Goal: Information Seeking & Learning: Understand process/instructions

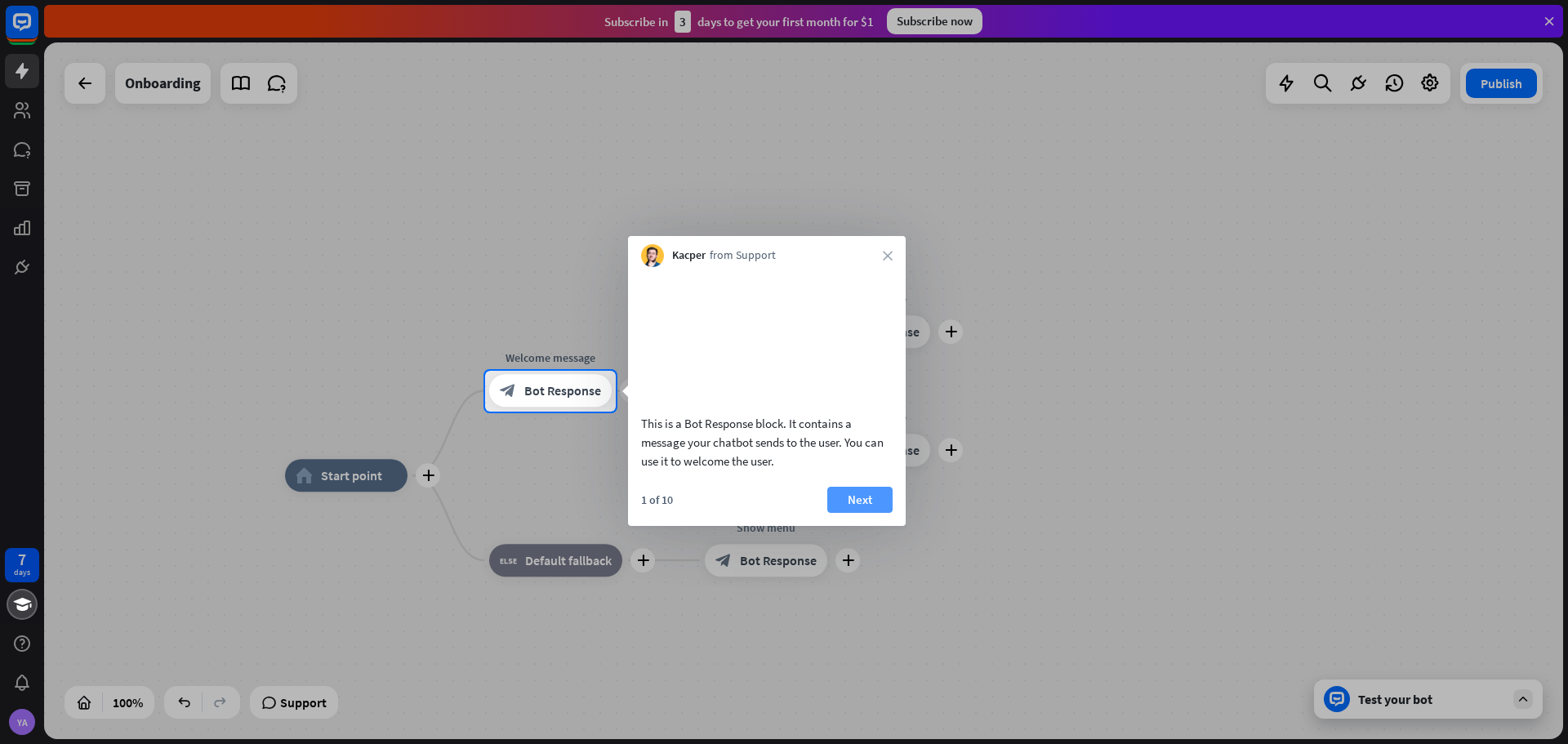
click at [868, 513] on button "Next" at bounding box center [860, 499] width 65 height 26
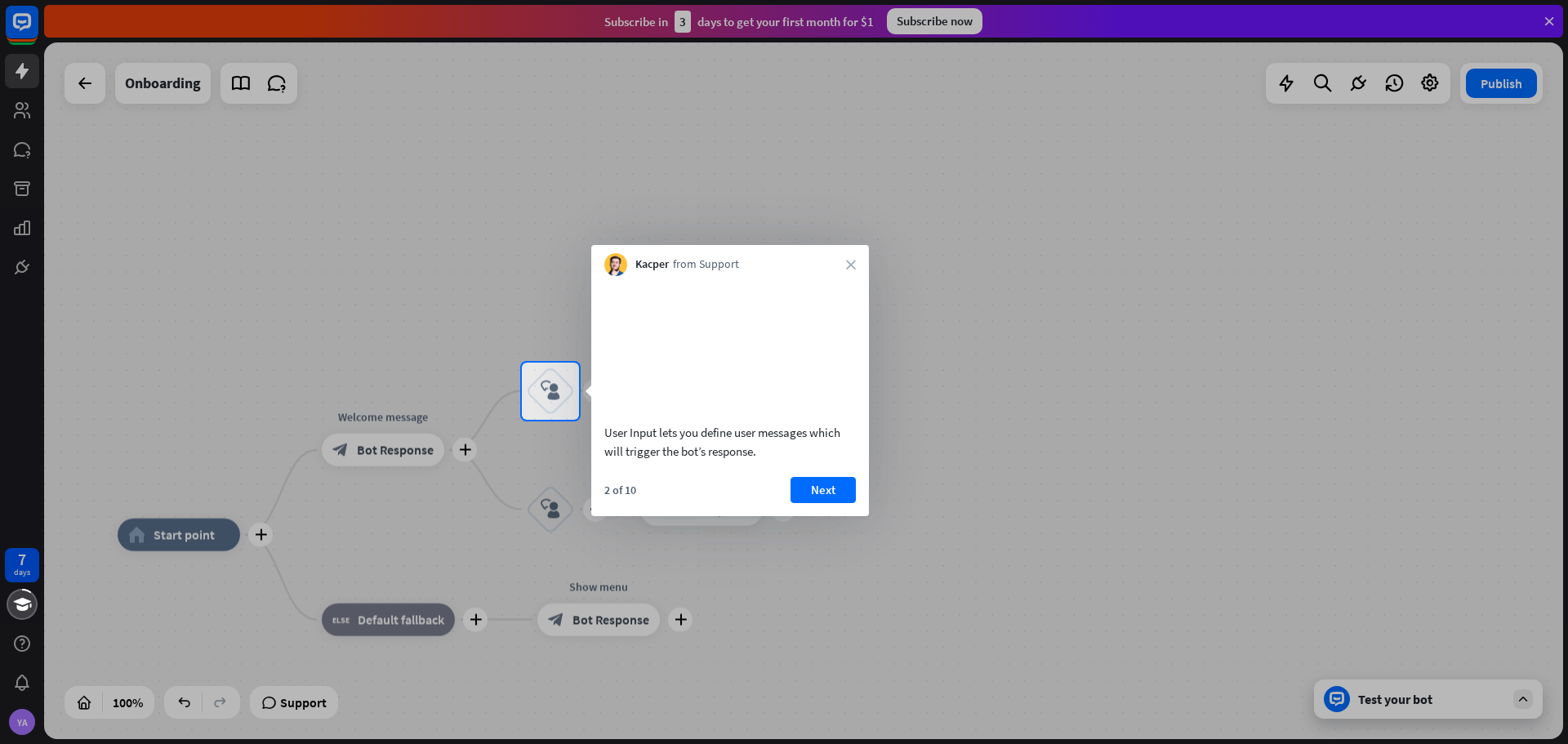
click at [845, 271] on div "Kacper from Support close" at bounding box center [730, 261] width 277 height 31
click at [818, 503] on button "Next" at bounding box center [823, 489] width 65 height 26
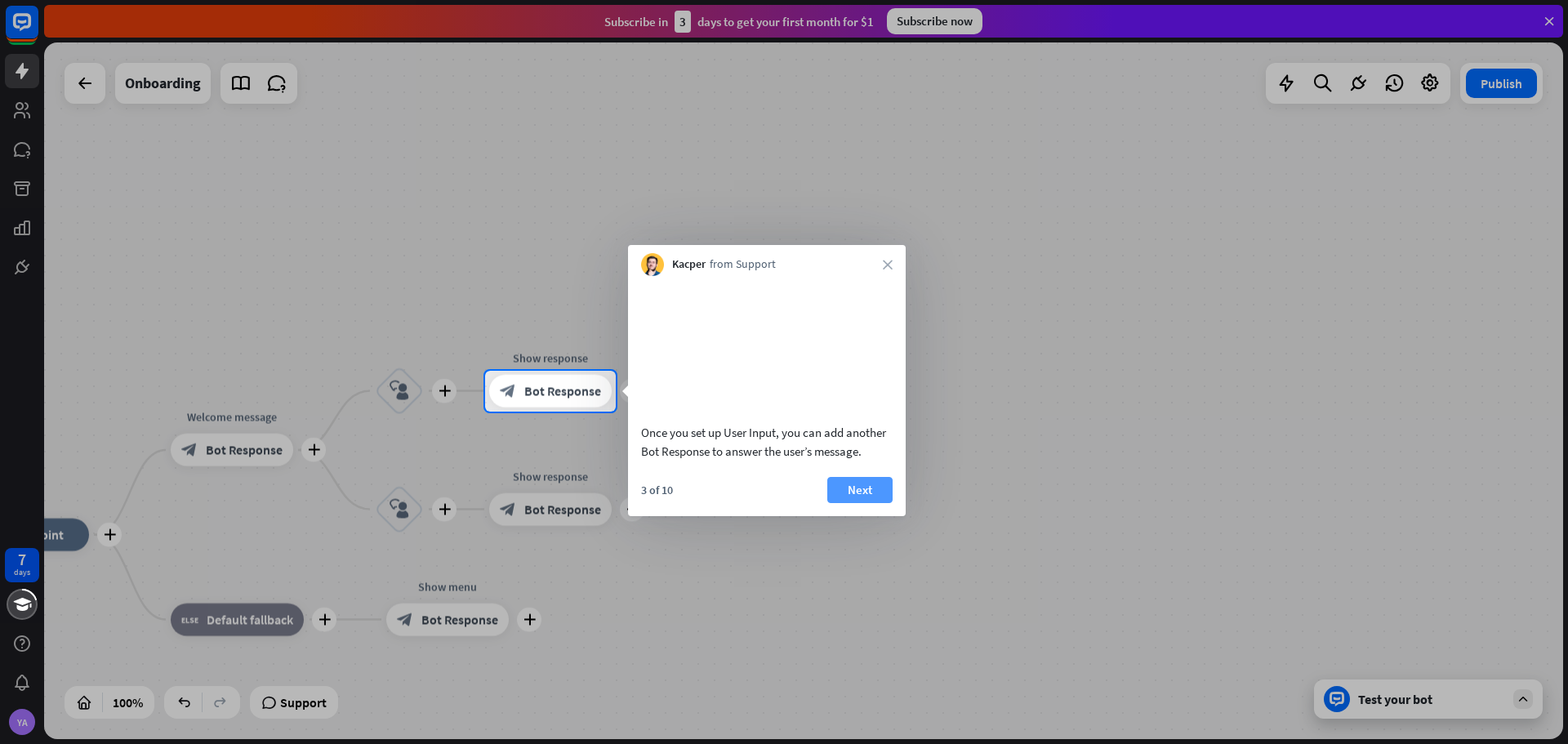
click at [834, 503] on button "Next" at bounding box center [860, 489] width 65 height 26
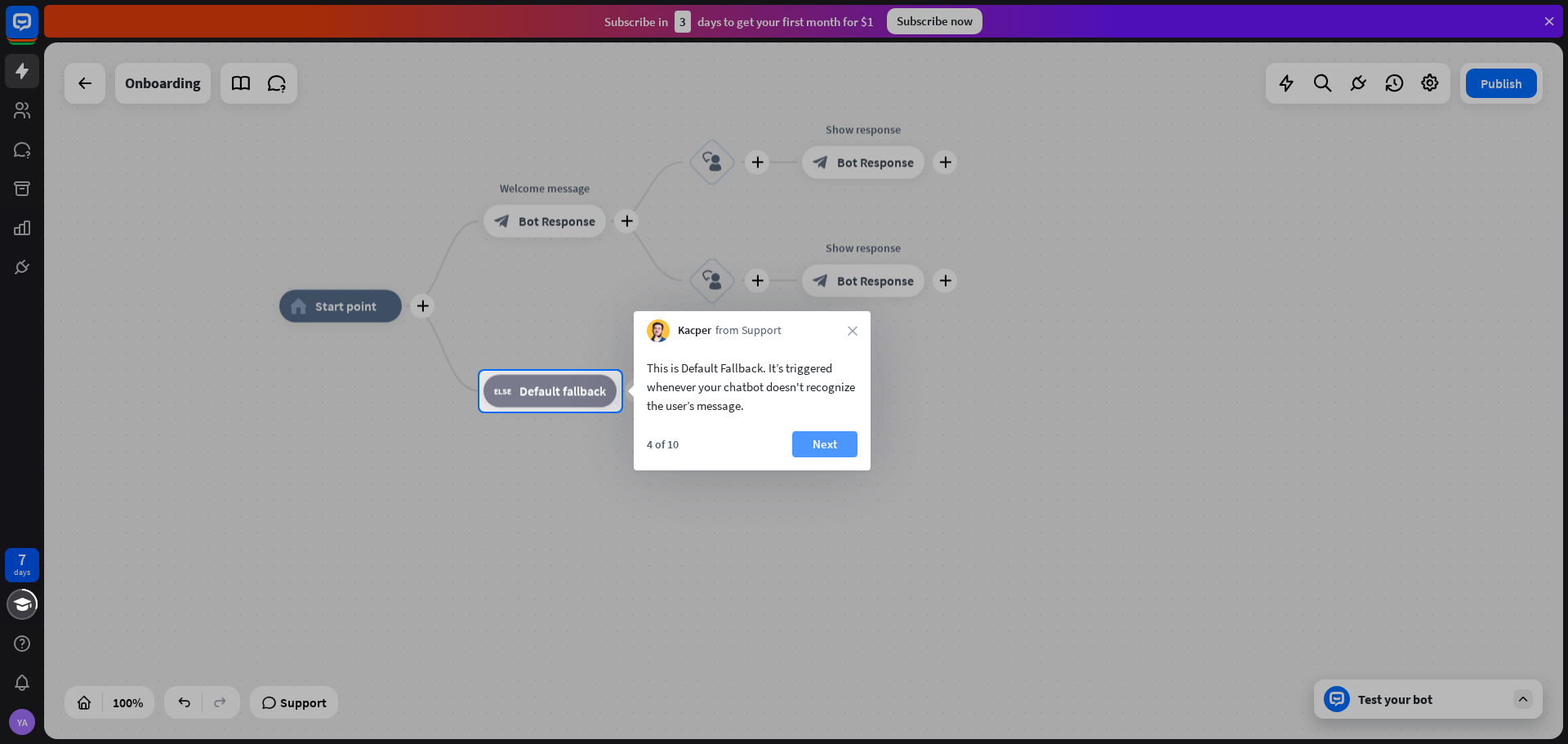
click at [824, 445] on button "Next" at bounding box center [825, 443] width 65 height 26
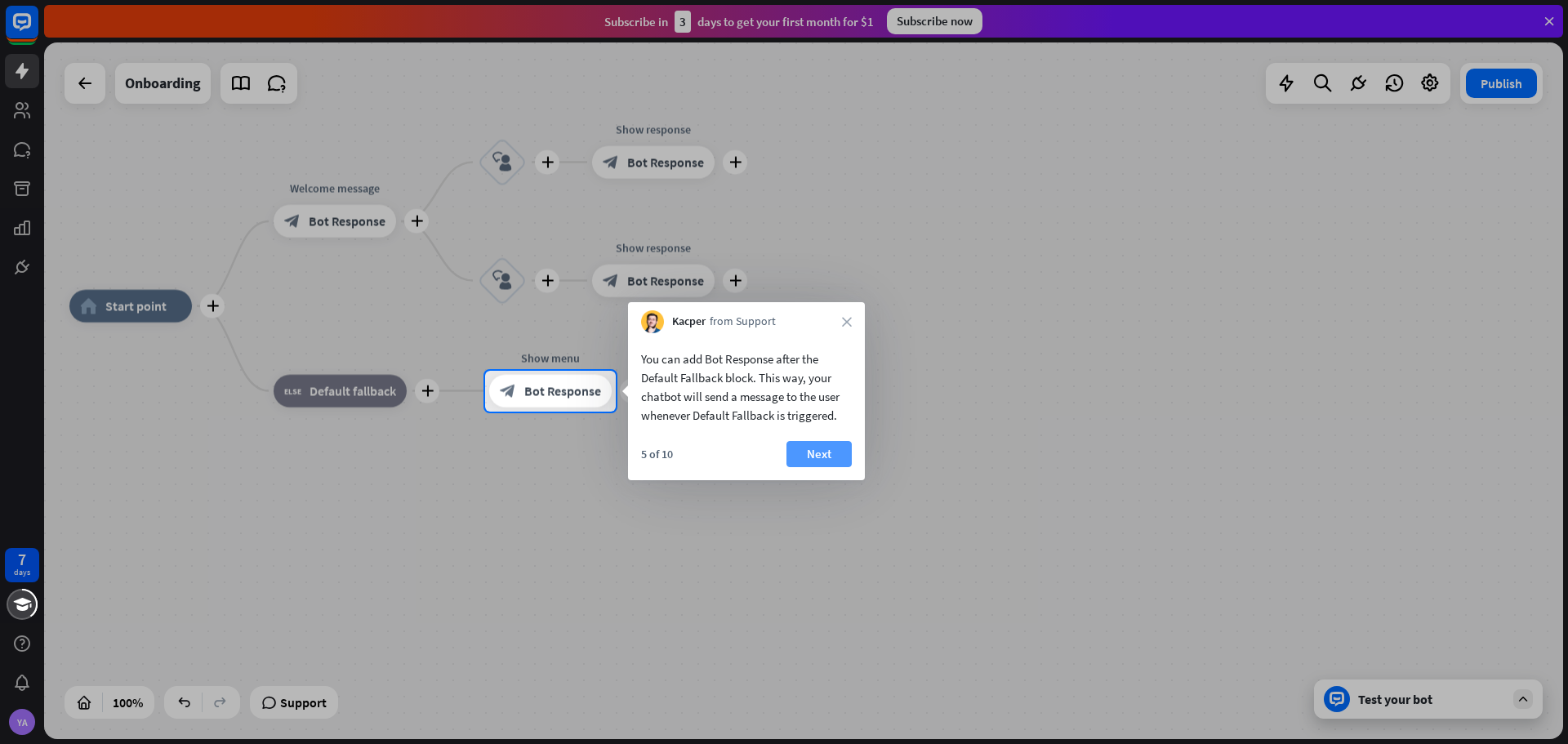
click at [828, 446] on button "Next" at bounding box center [819, 453] width 65 height 26
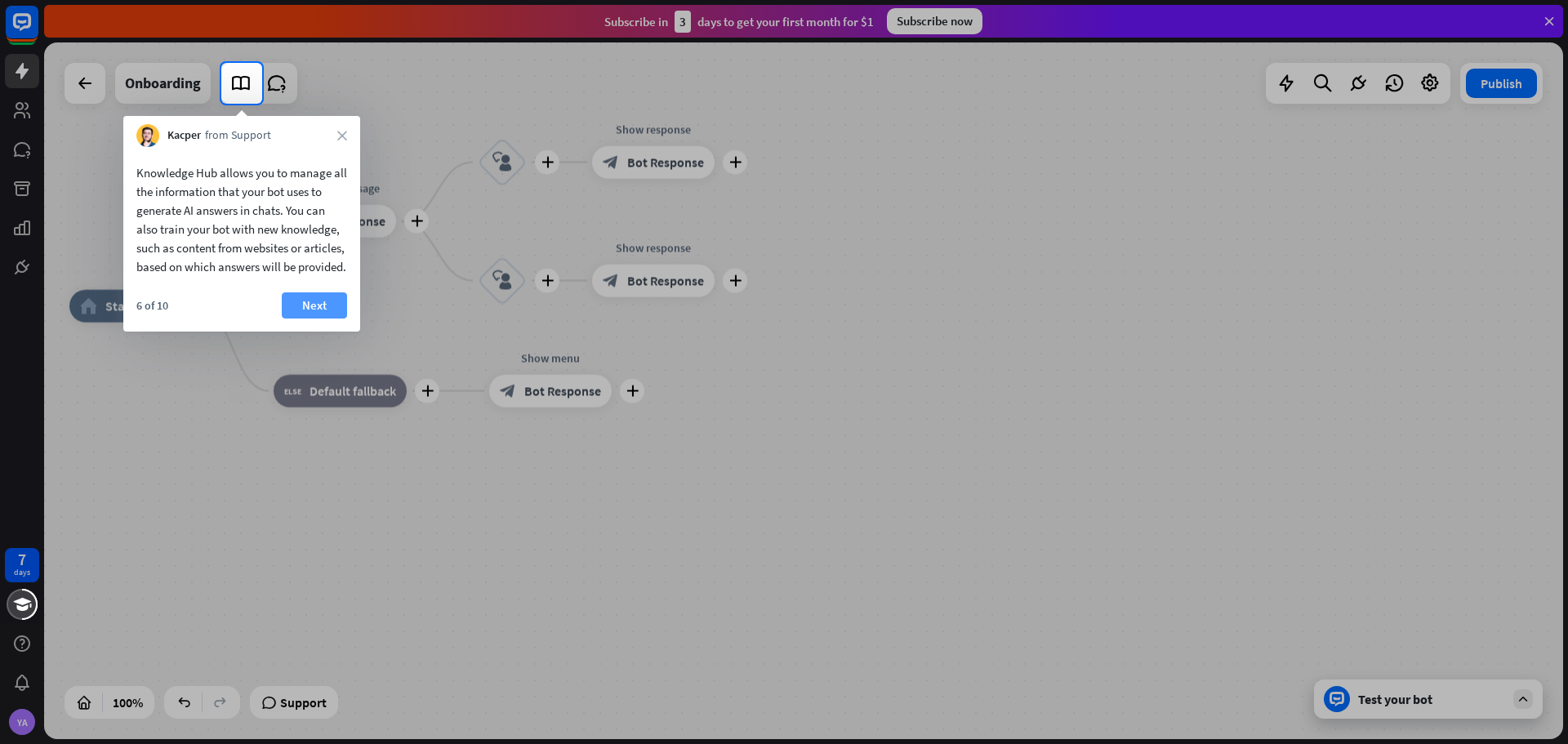
click at [319, 318] on button "Next" at bounding box center [314, 305] width 65 height 26
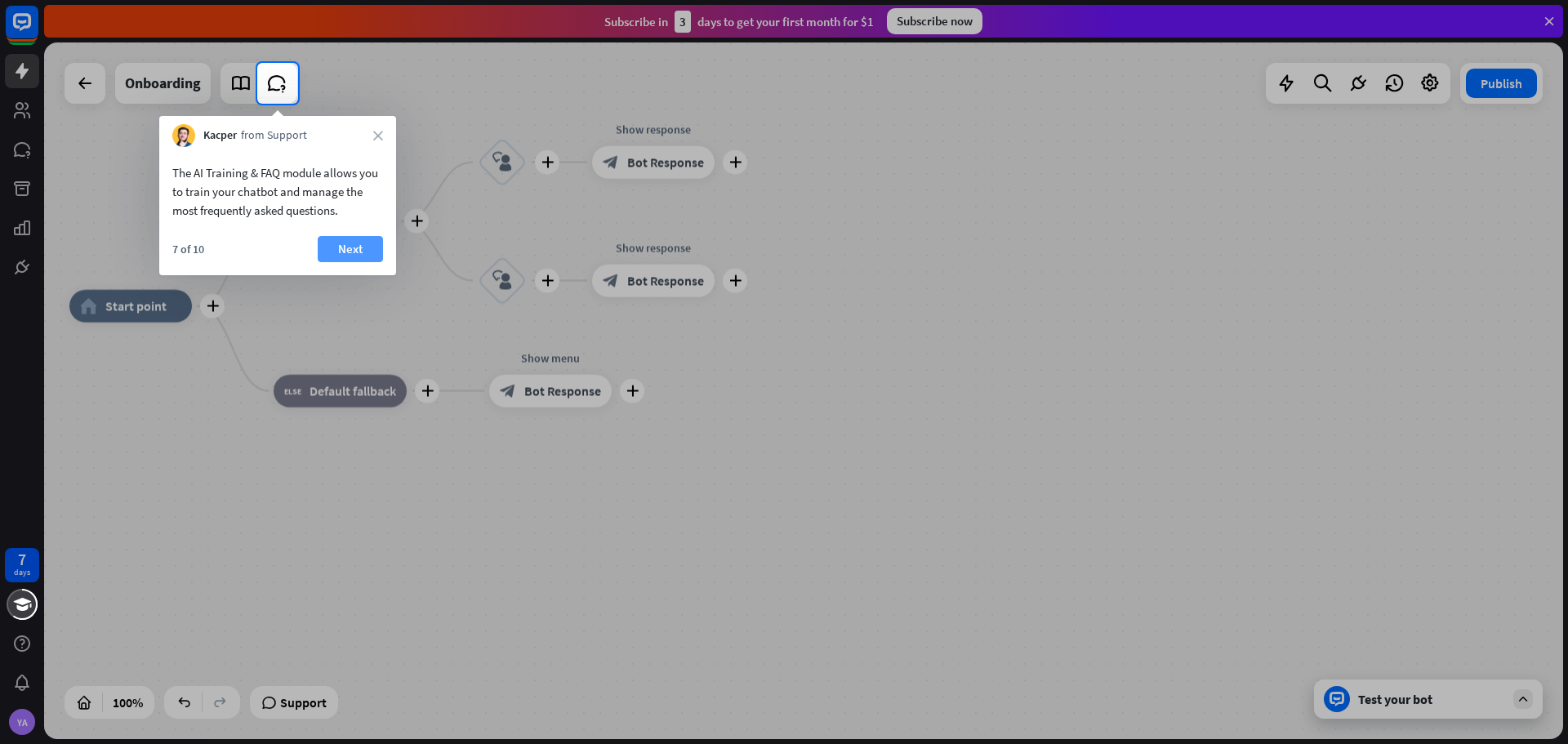
click at [336, 247] on button "Next" at bounding box center [350, 249] width 65 height 26
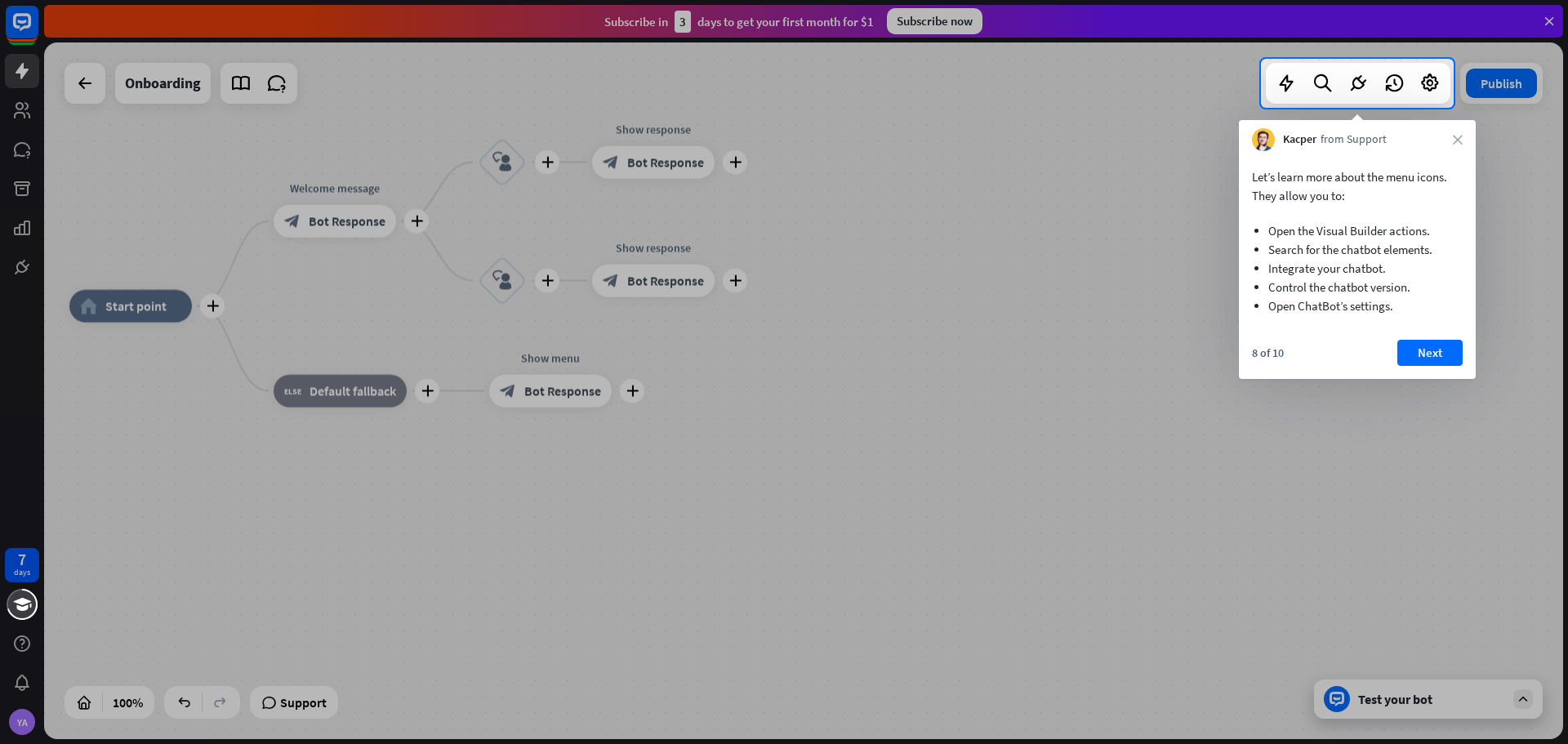
drag, startPoint x: 1436, startPoint y: 350, endPoint x: 1441, endPoint y: 360, distance: 11.2
click at [1441, 357] on button "Next" at bounding box center [1429, 352] width 65 height 26
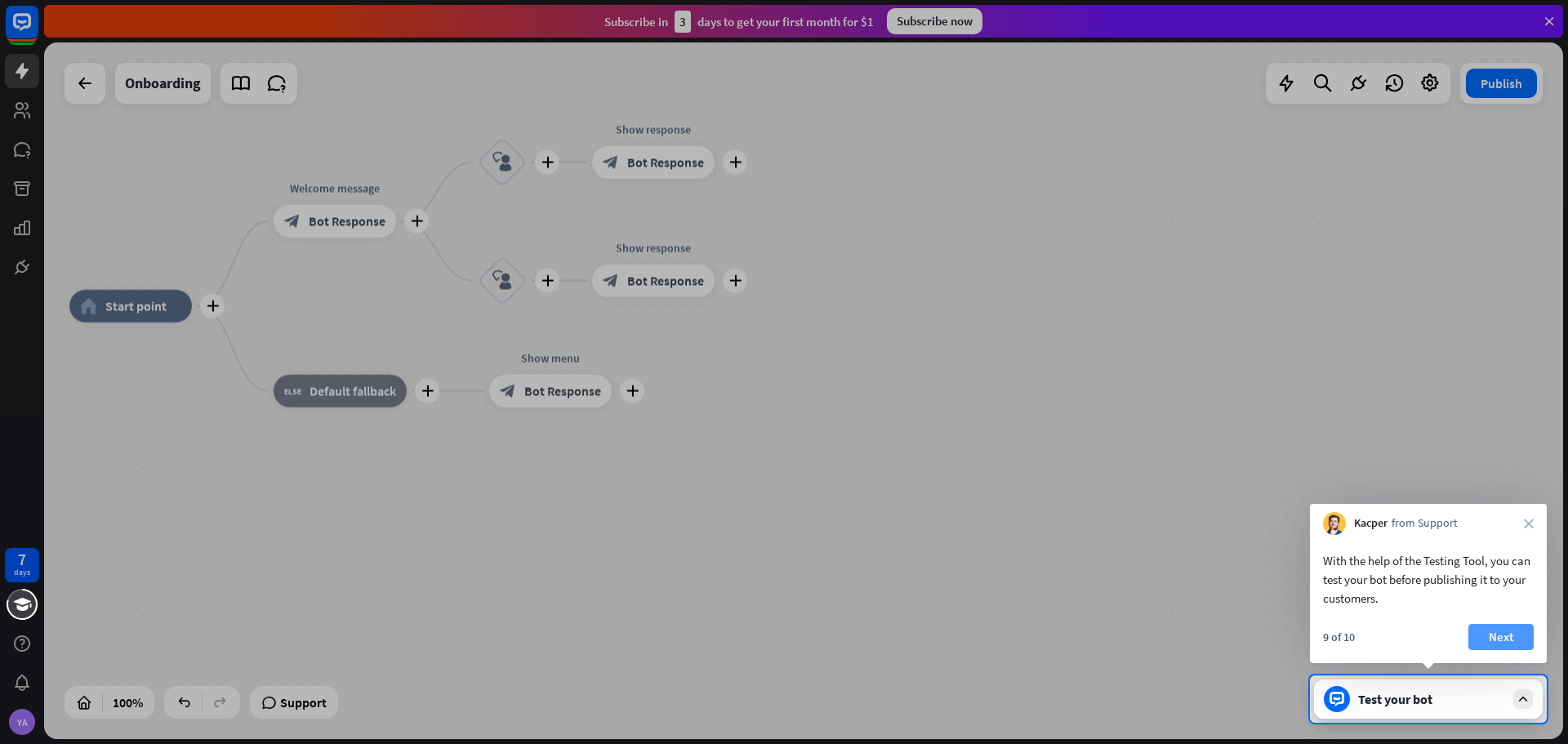
click at [1499, 639] on button "Next" at bounding box center [1501, 637] width 65 height 26
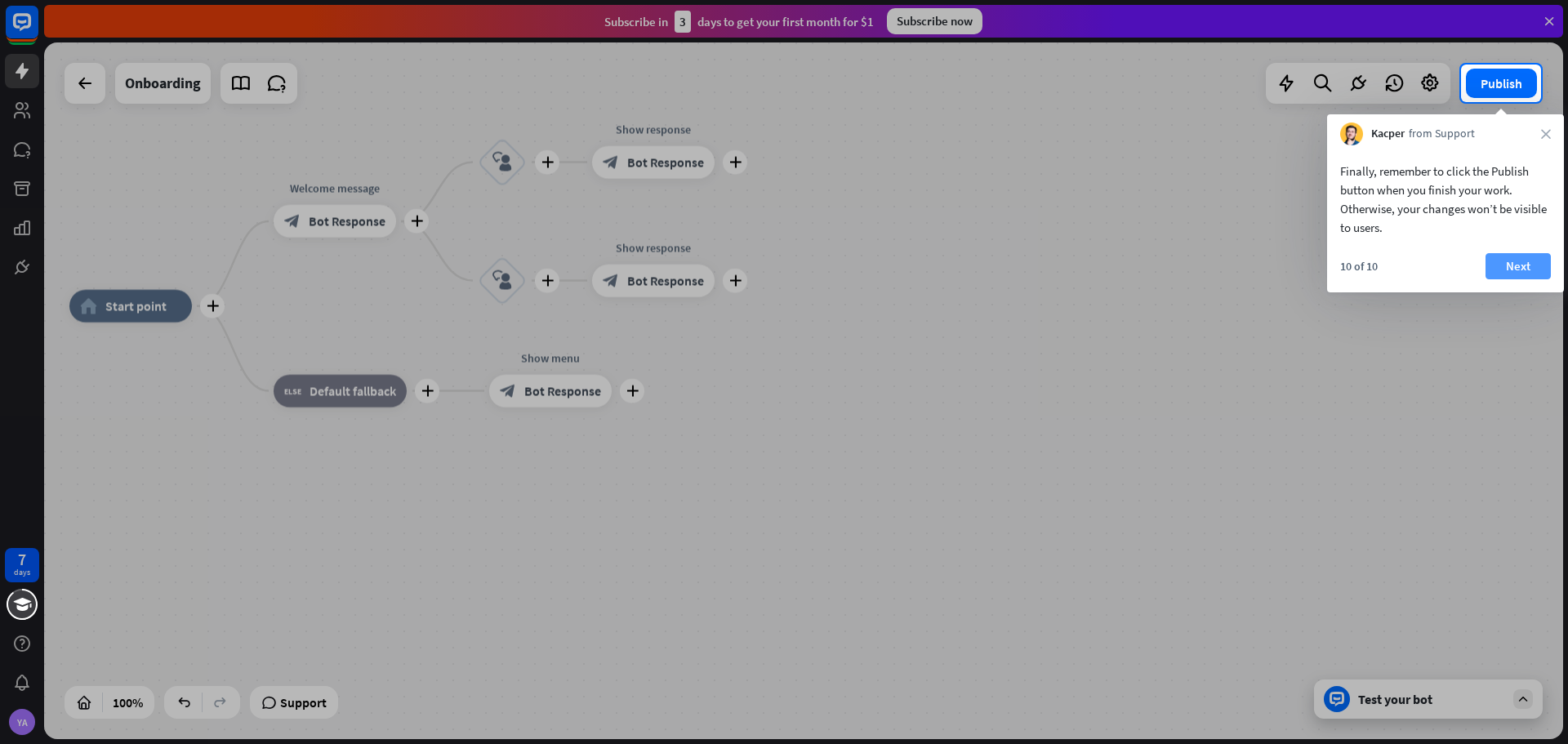
click at [1517, 266] on button "Next" at bounding box center [1518, 266] width 65 height 26
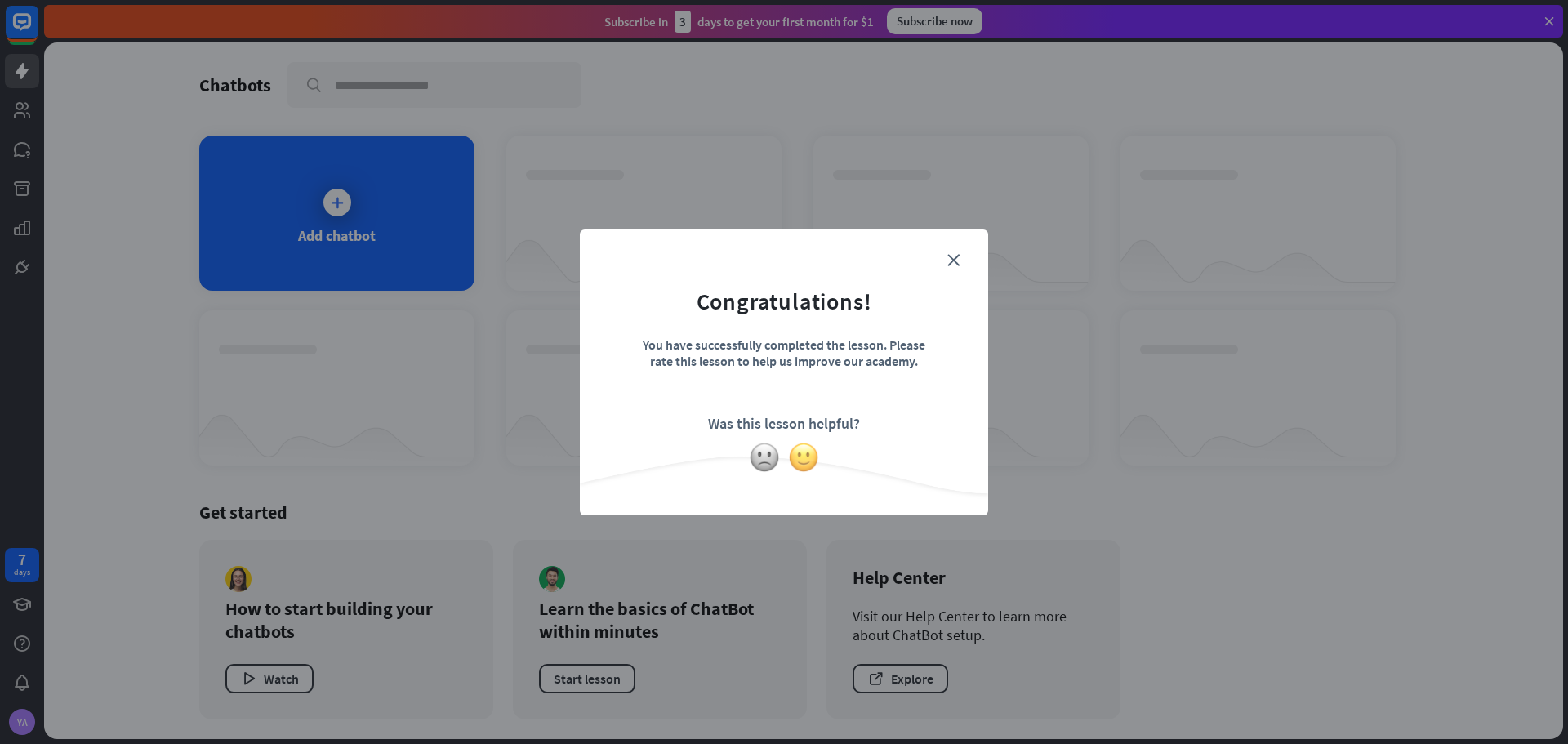
click at [809, 460] on img at bounding box center [804, 457] width 31 height 31
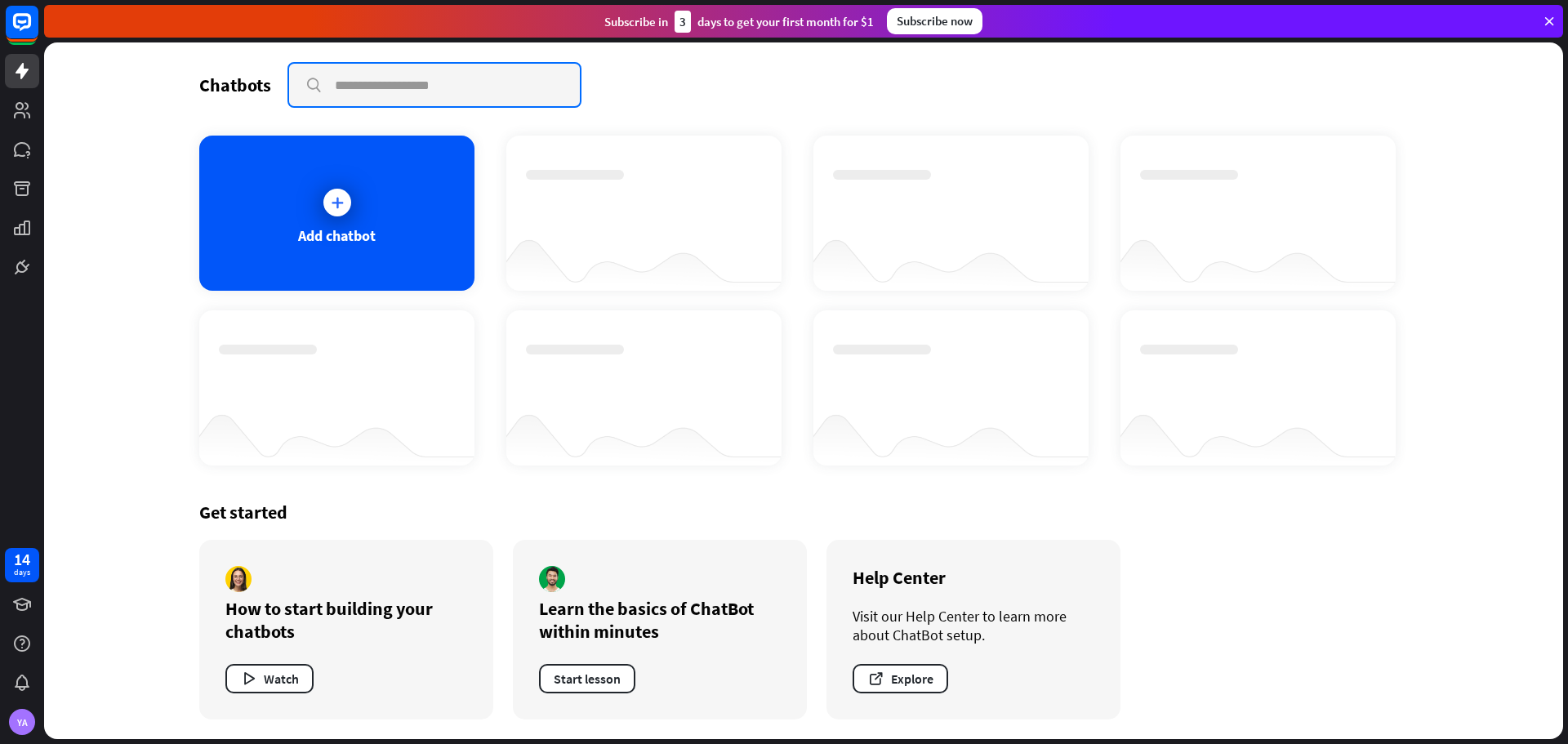
click at [354, 82] on input "text" at bounding box center [435, 84] width 291 height 42
